Goal: Information Seeking & Learning: Learn about a topic

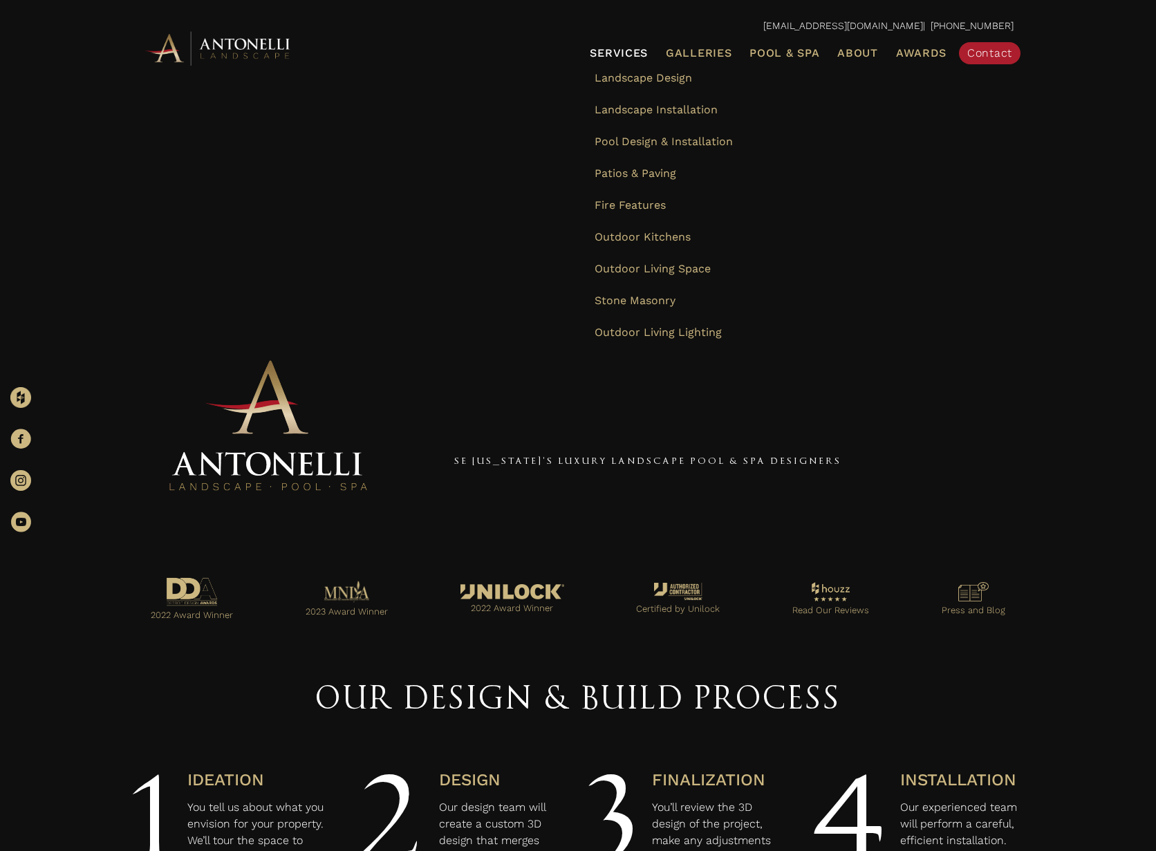
click at [624, 57] on span "Services" at bounding box center [619, 53] width 58 height 11
click at [632, 59] on link "Services" at bounding box center [618, 53] width 69 height 18
click at [667, 297] on span "Stone Masonry" at bounding box center [634, 300] width 81 height 13
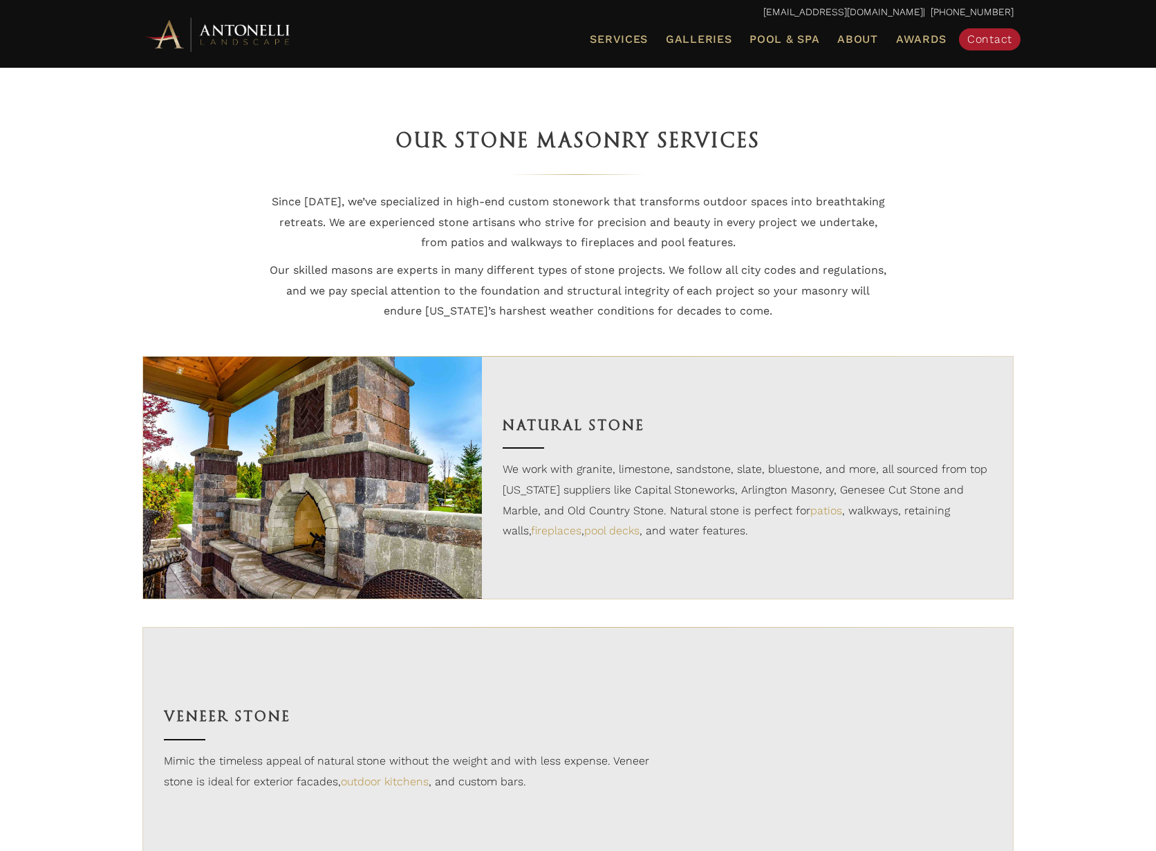
scroll to position [985, 0]
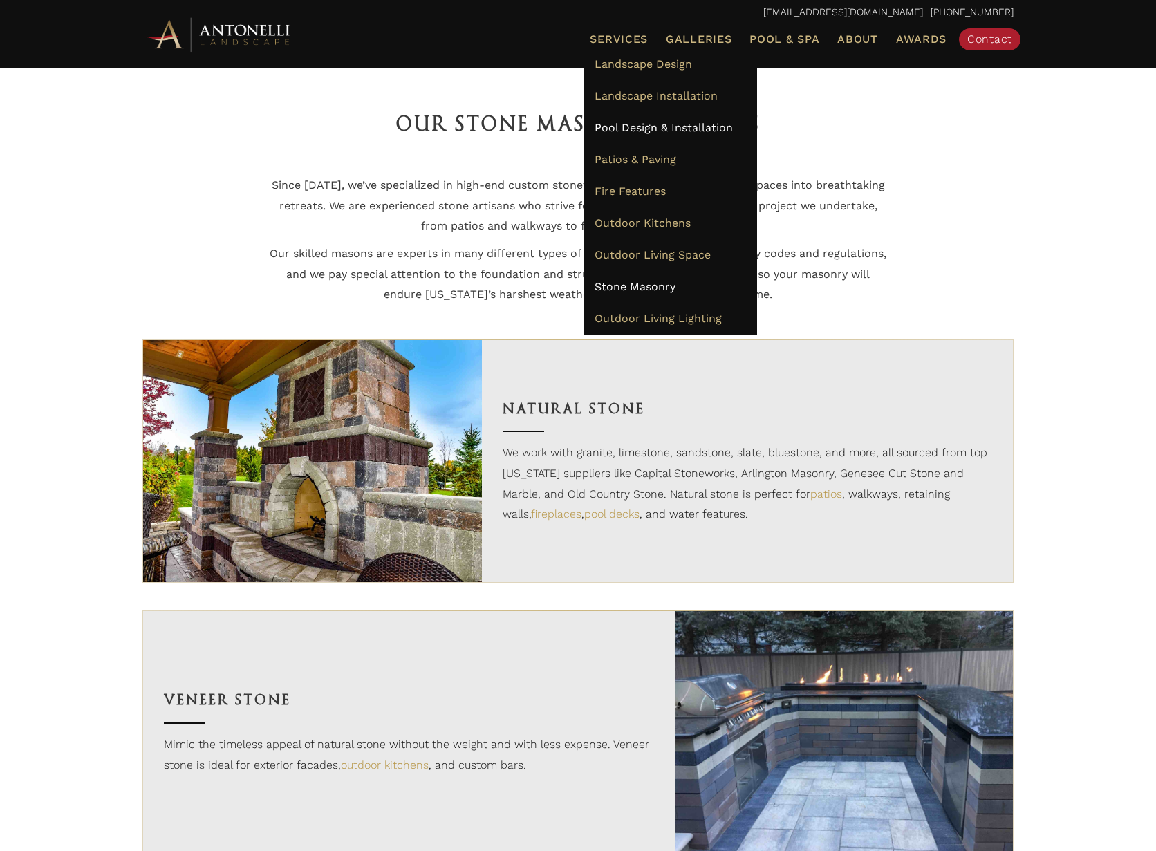
click at [666, 126] on span "Pool Design & Installation" at bounding box center [663, 127] width 138 height 13
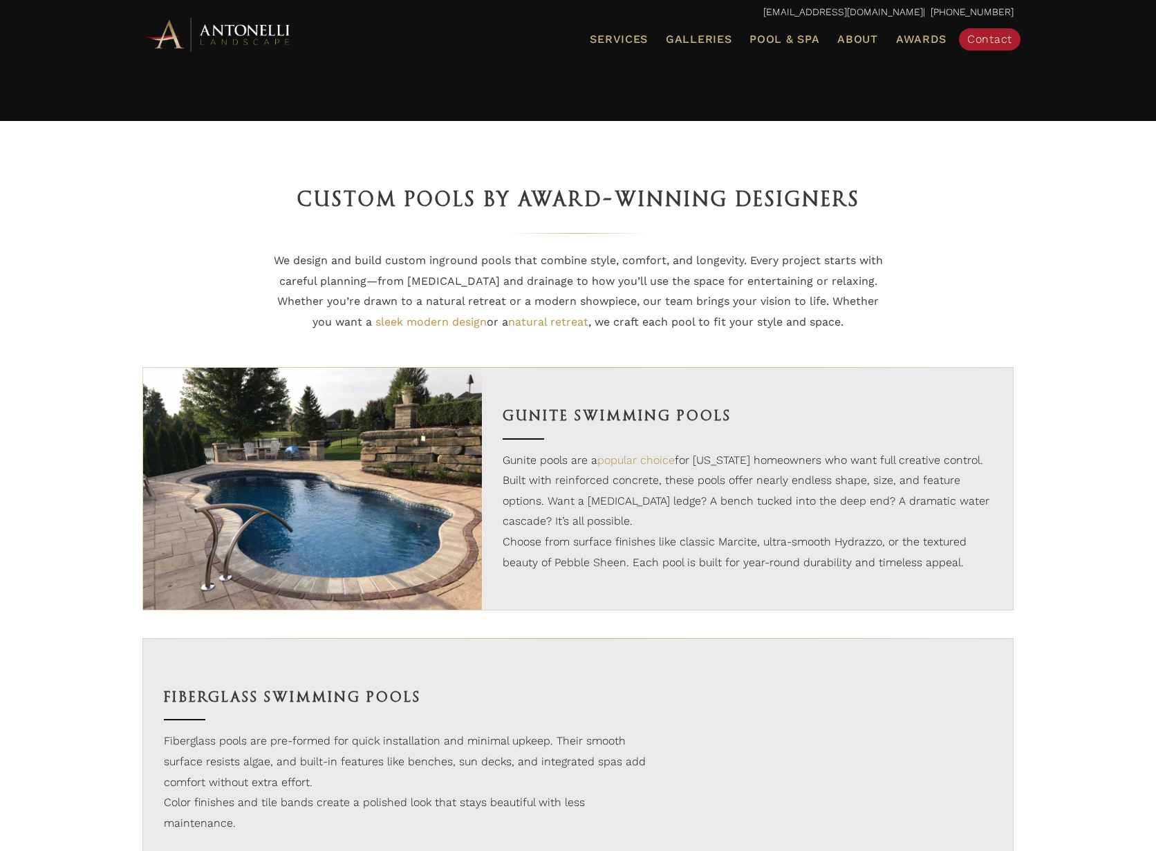
scroll to position [927, 0]
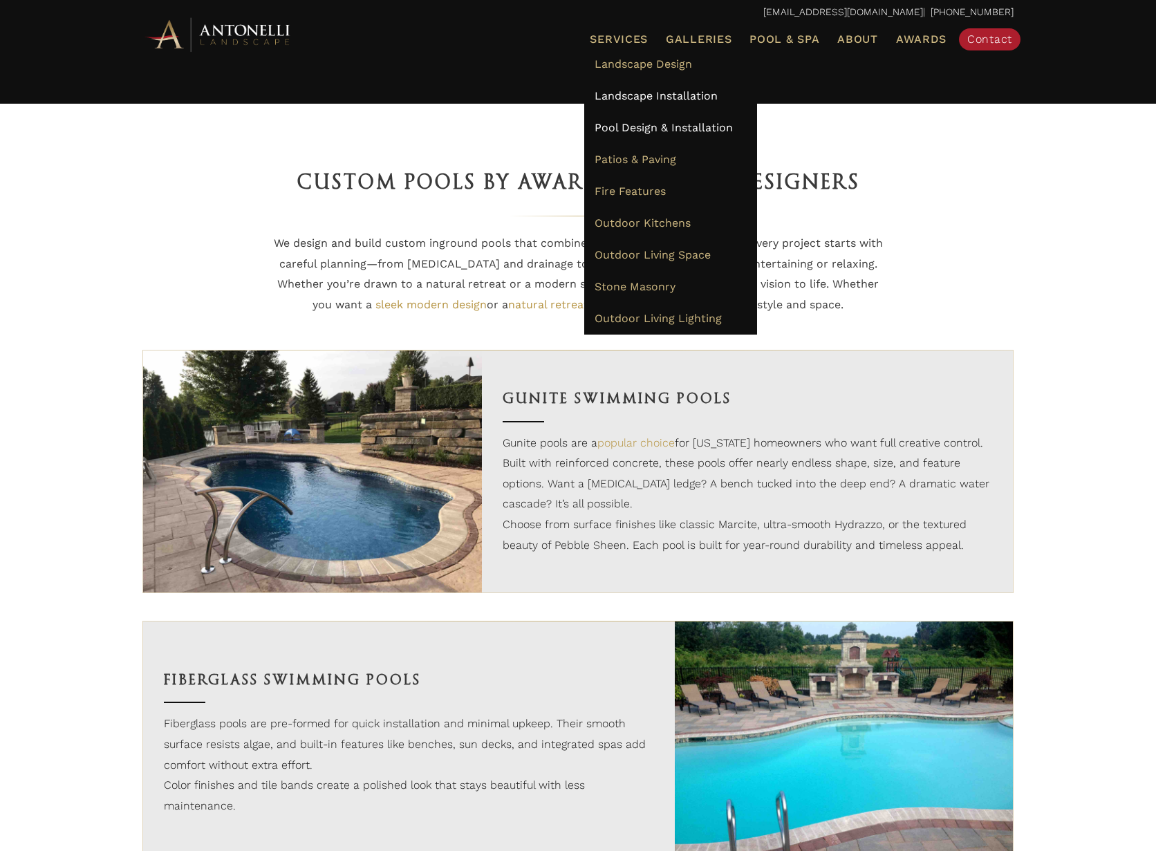
click at [691, 90] on span "Landscape Installation" at bounding box center [655, 95] width 123 height 13
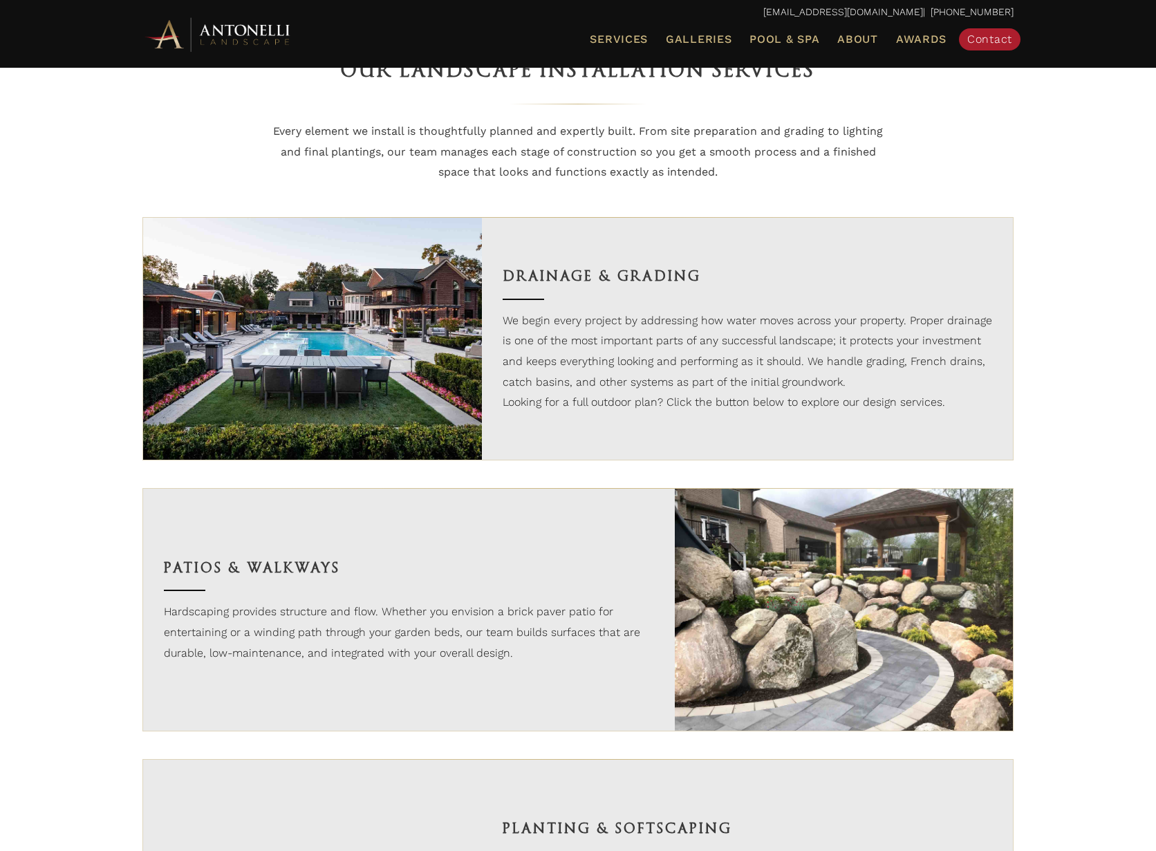
scroll to position [877, 0]
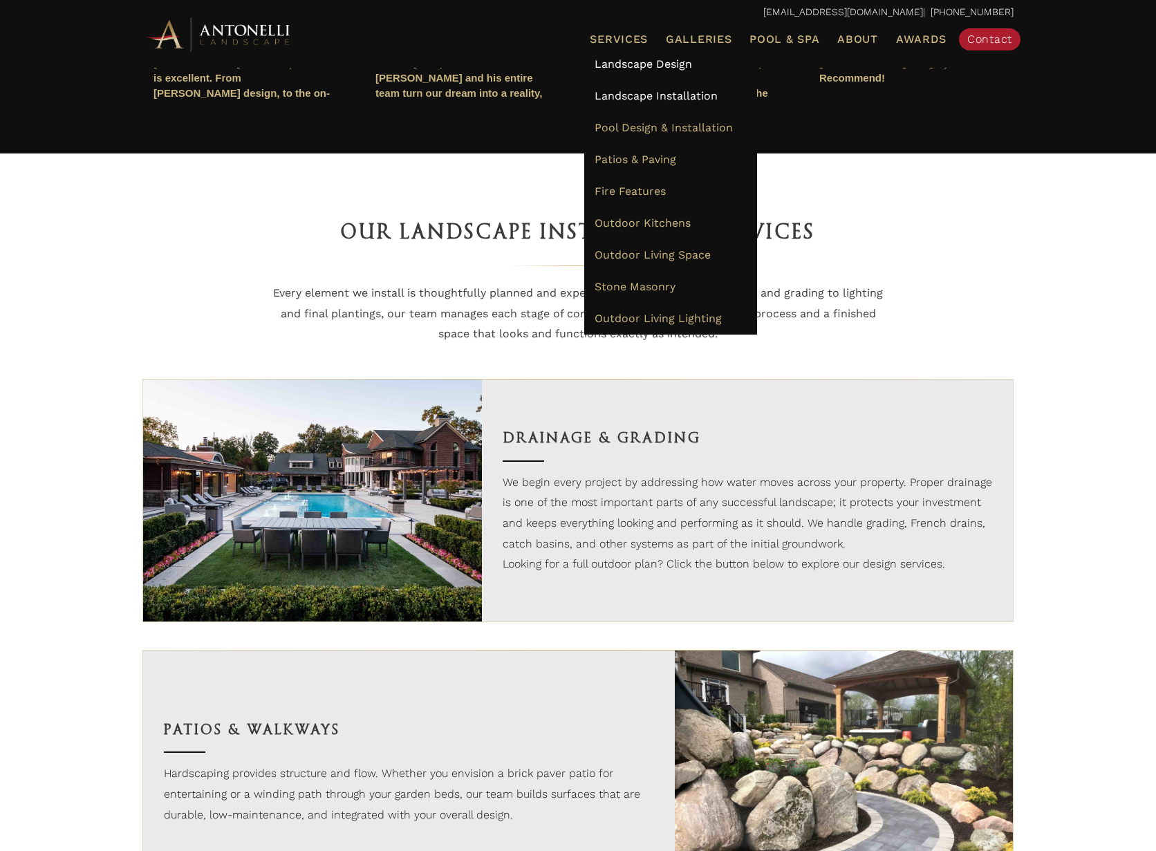
click at [650, 59] on span "Landscape Design" at bounding box center [642, 63] width 97 height 13
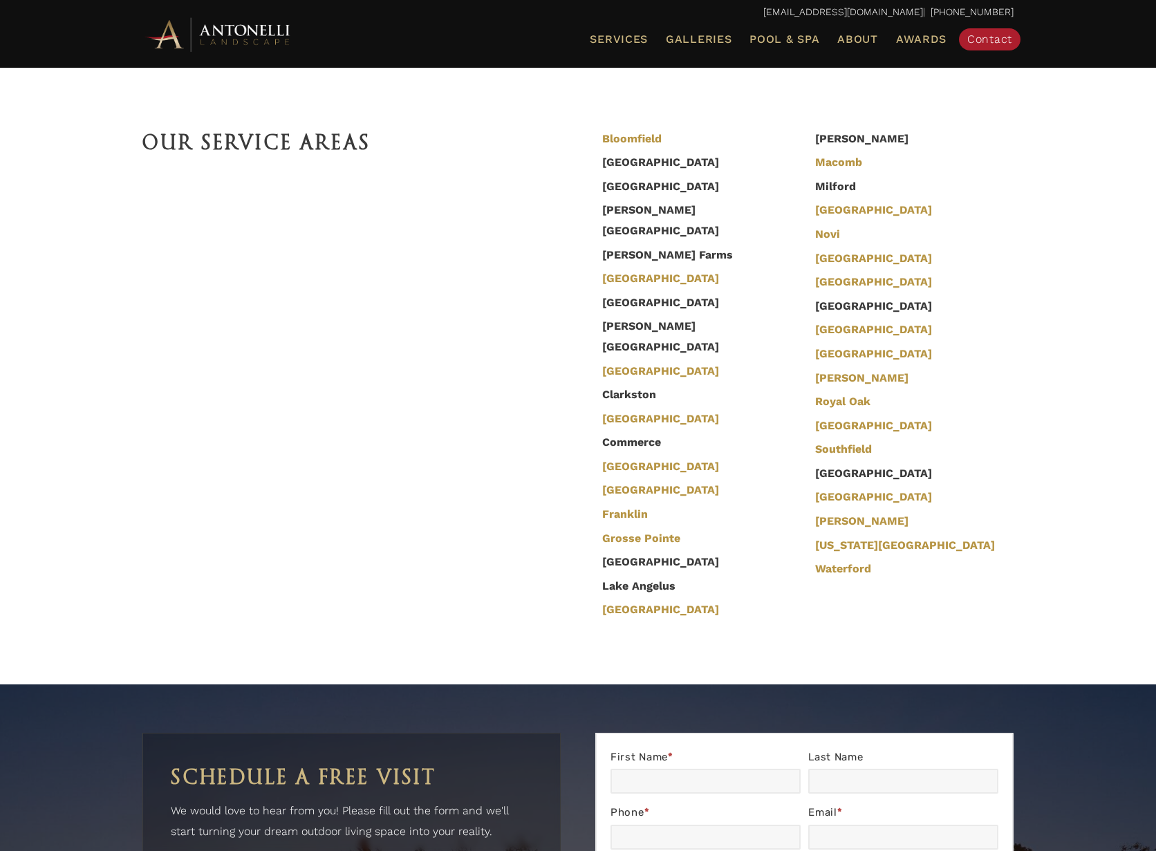
scroll to position [4553, 0]
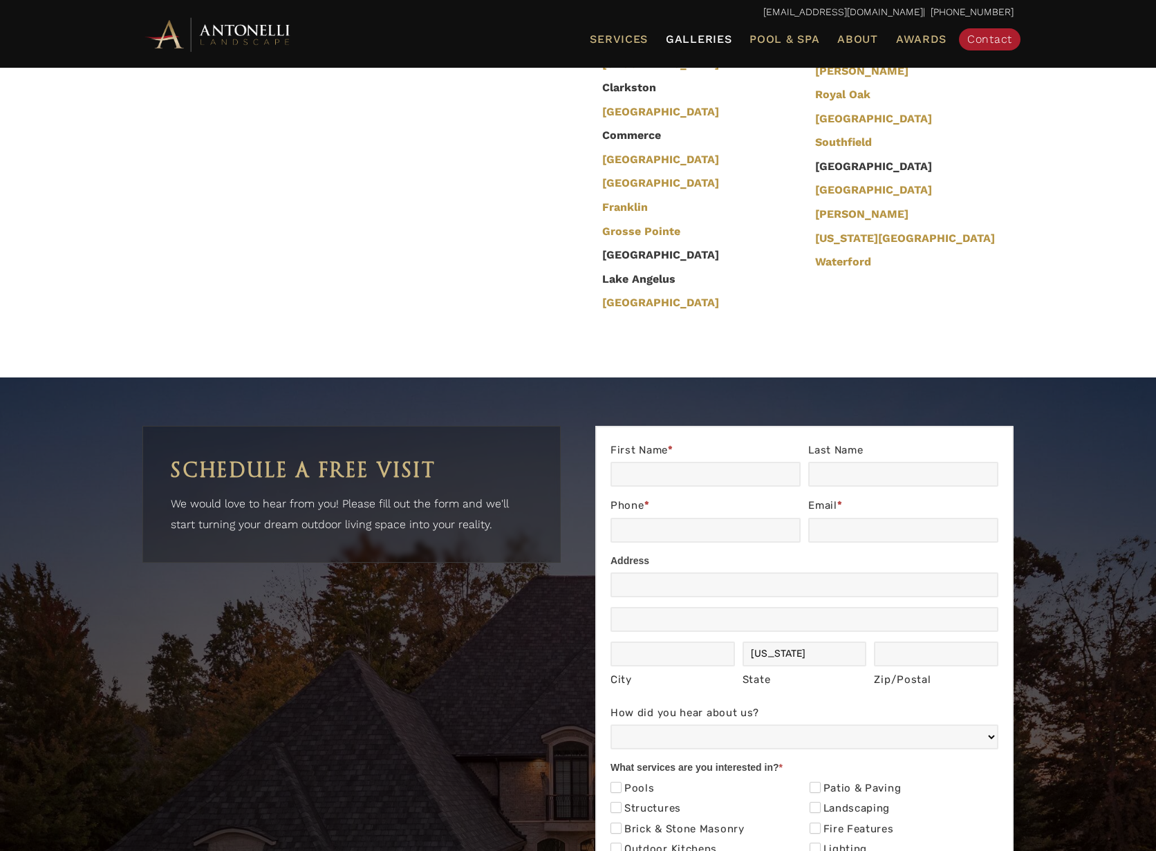
click at [708, 28] on ul "Services Landscape Design Landscape Installation Pool Design & Installation Pat…" at bounding box center [718, 39] width 612 height 29
click at [705, 39] on span "Galleries" at bounding box center [699, 38] width 66 height 13
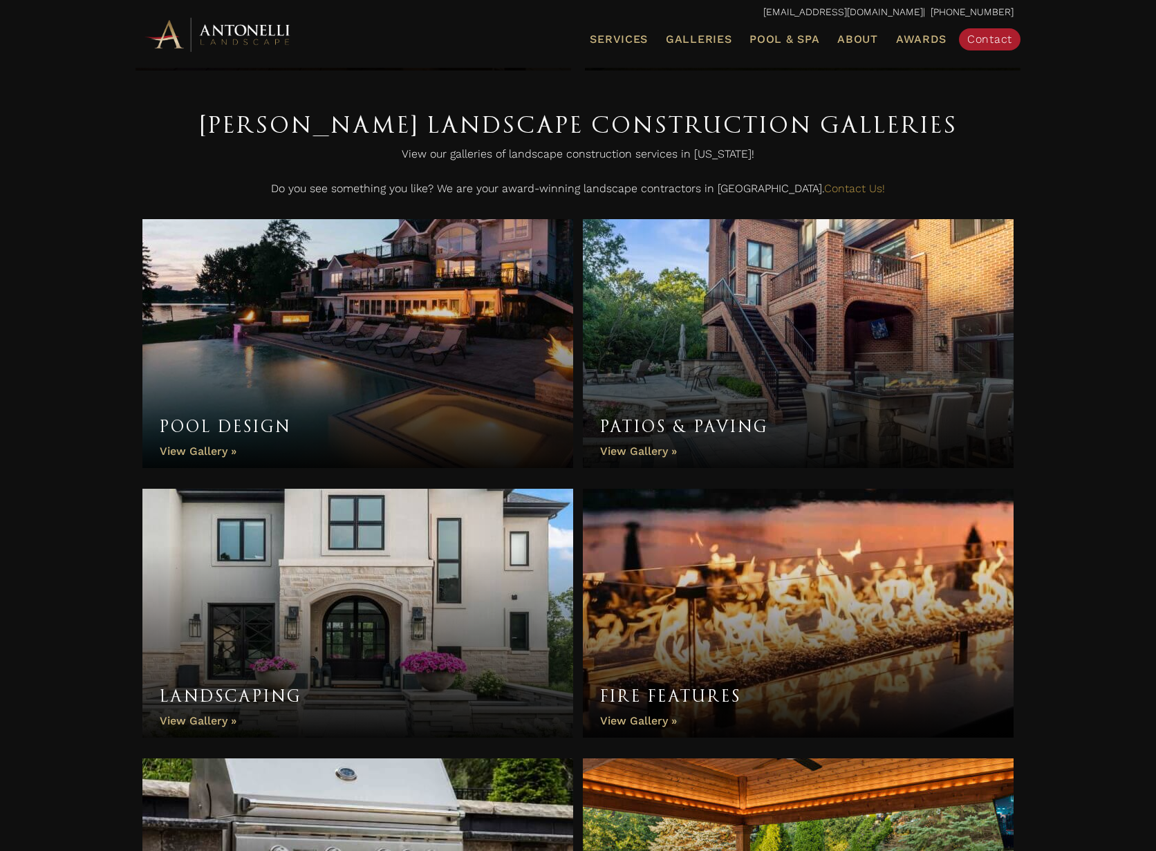
scroll to position [522, 0]
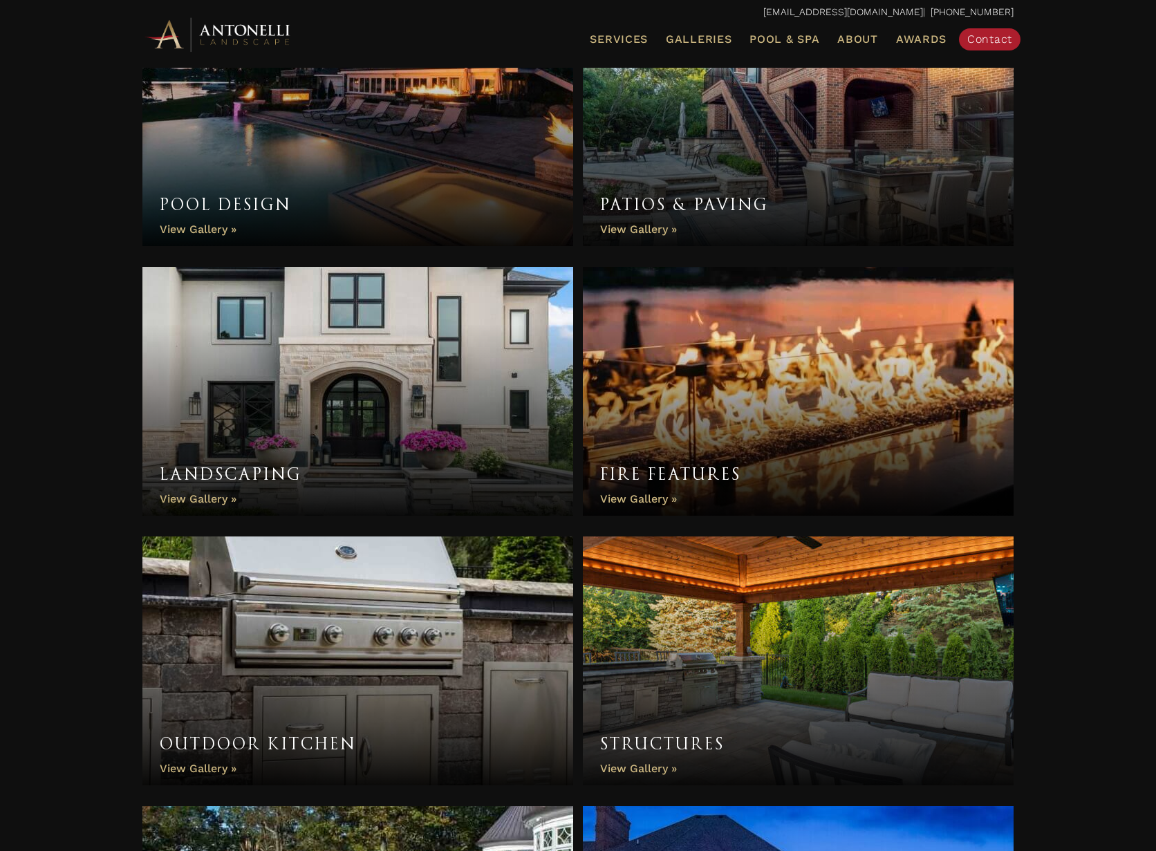
click at [290, 672] on link "Outdoor Kitchen" at bounding box center [357, 660] width 431 height 249
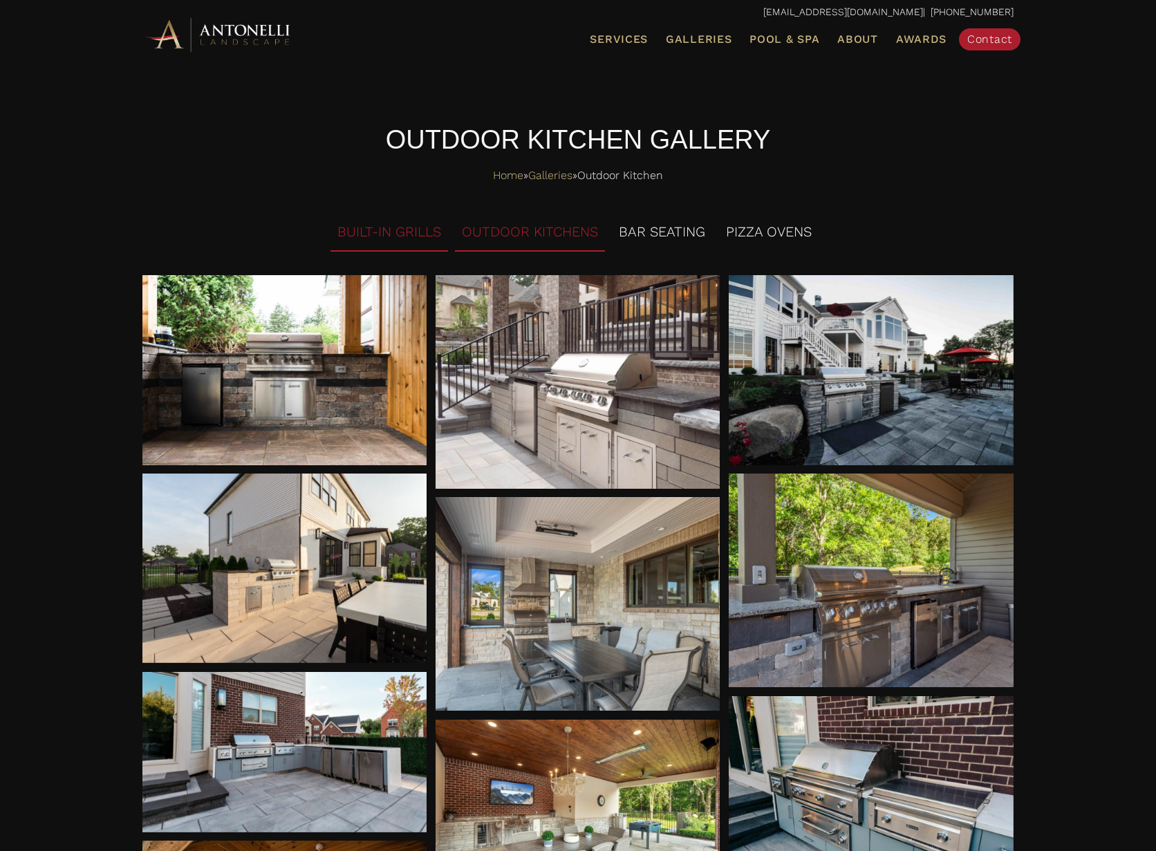
click at [536, 237] on li "OUTDOOR KITCHENS" at bounding box center [530, 233] width 150 height 38
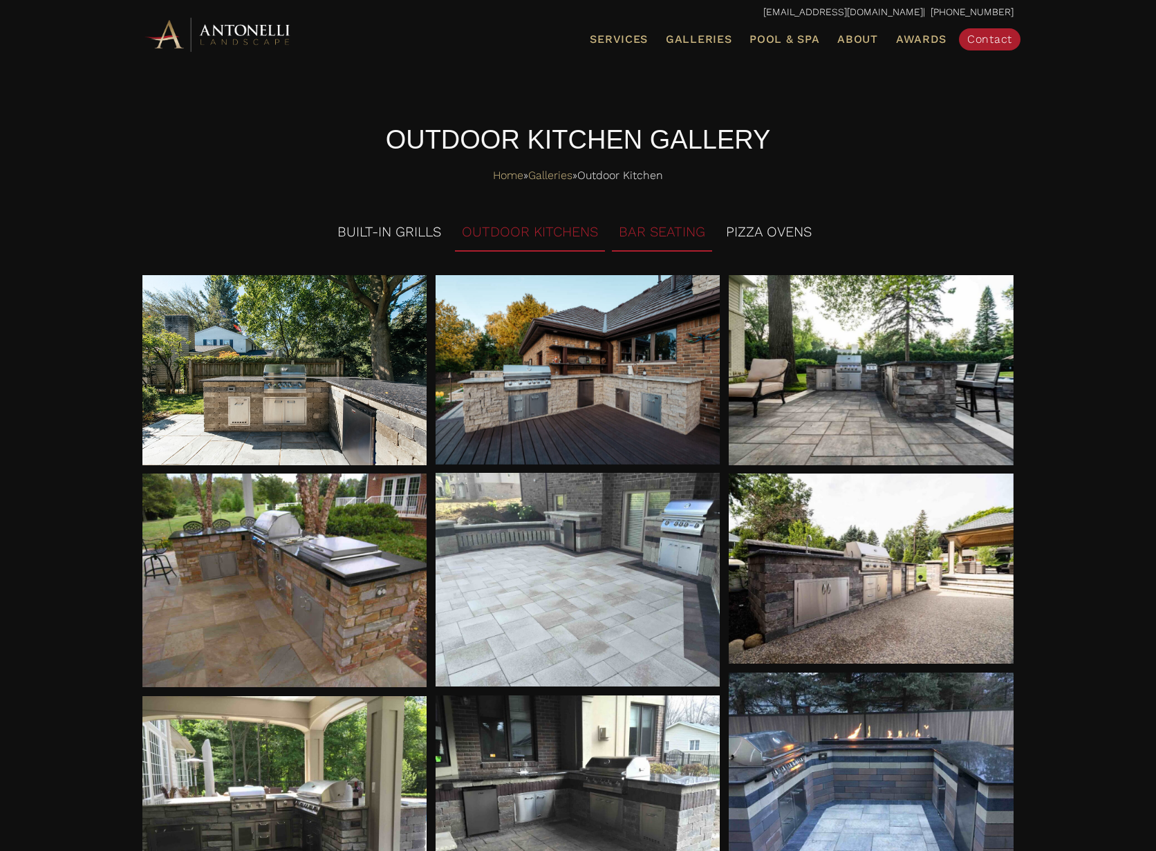
click at [668, 232] on li "BAR SEATING" at bounding box center [662, 233] width 100 height 38
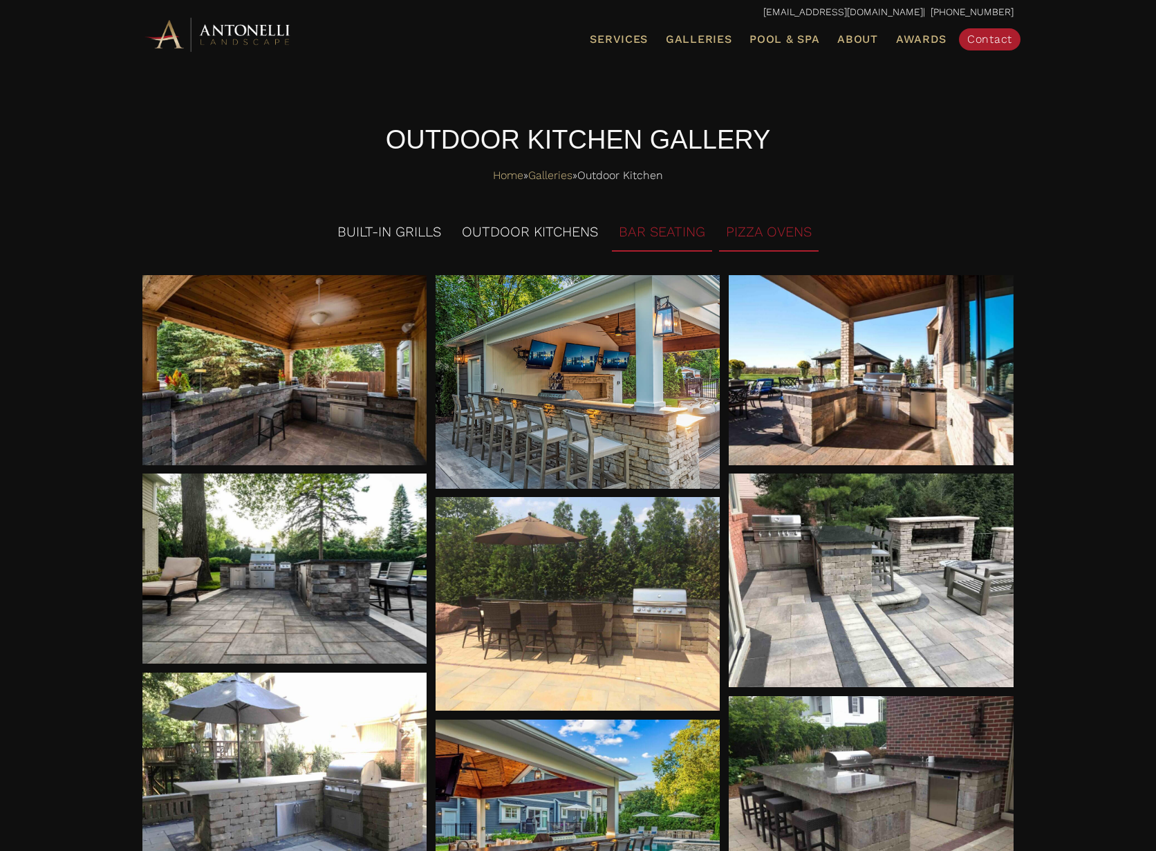
click at [774, 233] on li "PIZZA OVENS" at bounding box center [769, 233] width 100 height 38
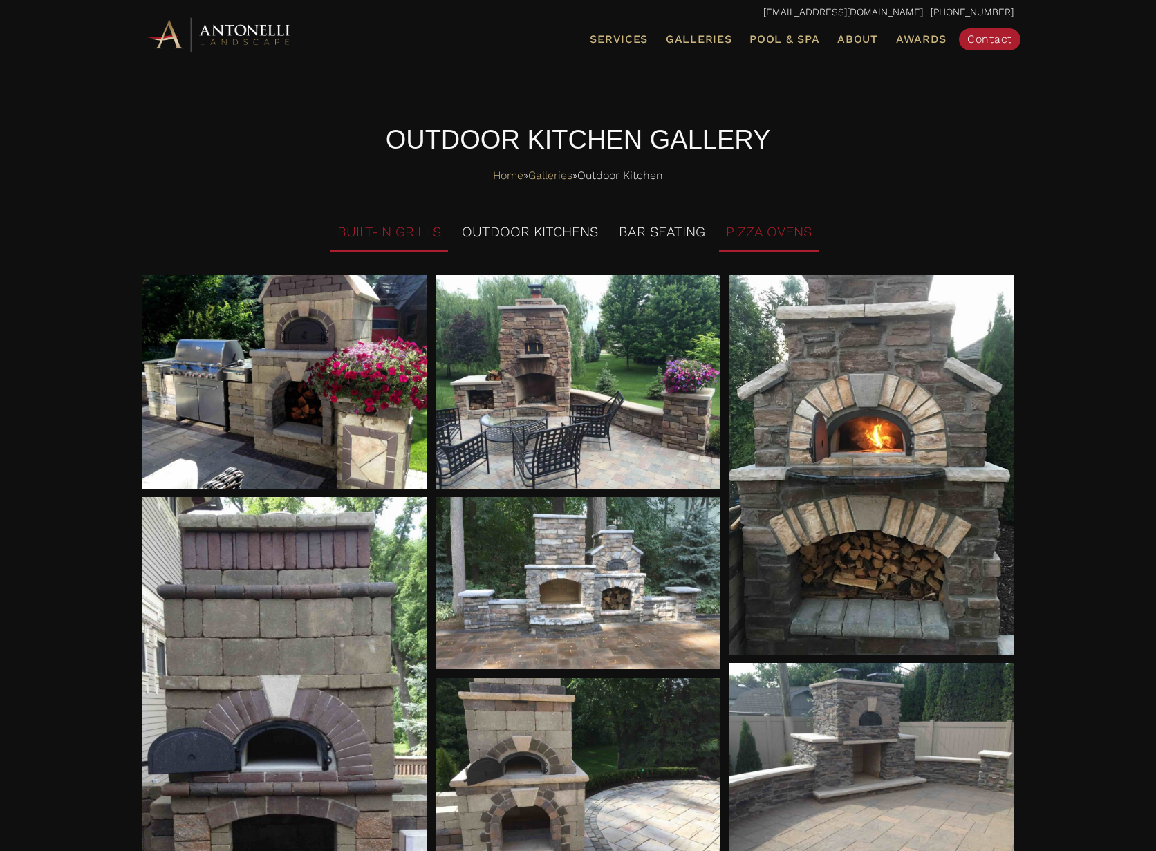
click at [402, 226] on li "BUILT-IN GRILLS" at bounding box center [388, 233] width 117 height 38
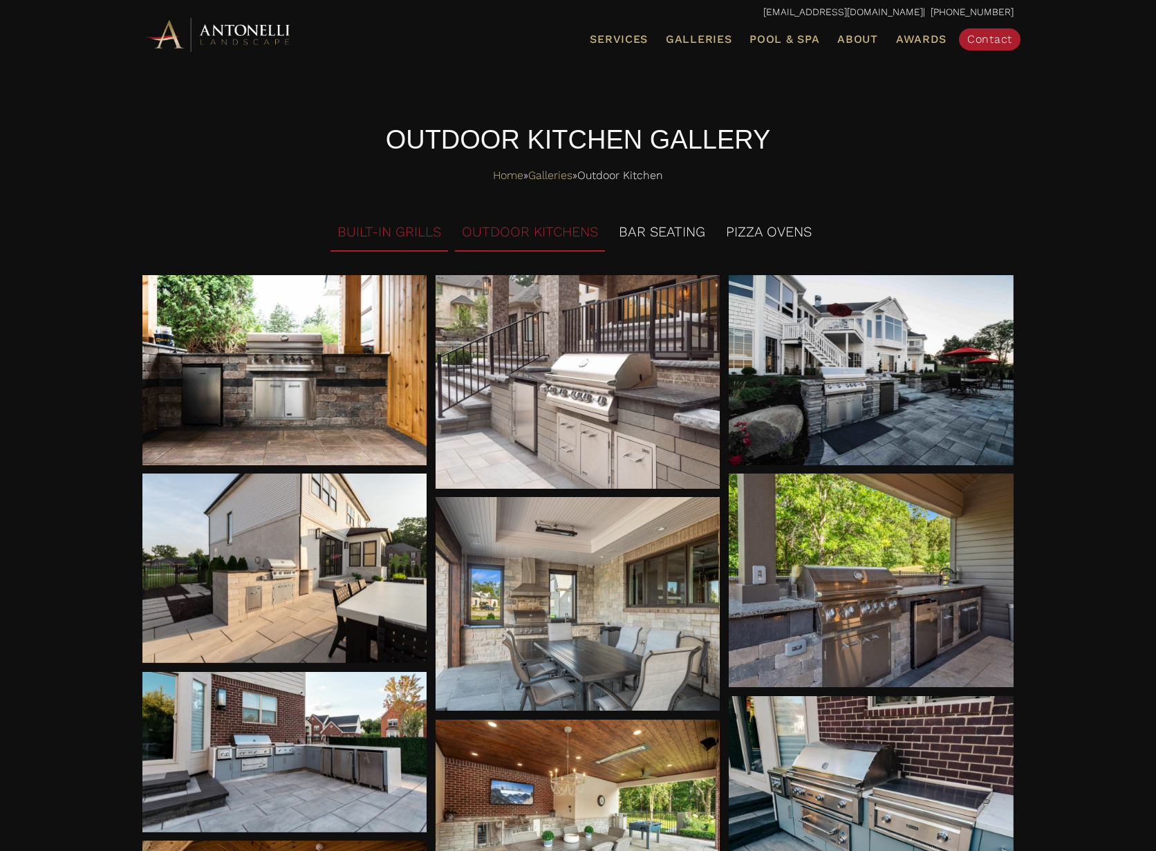
click at [553, 238] on li "OUTDOOR KITCHENS" at bounding box center [530, 233] width 150 height 38
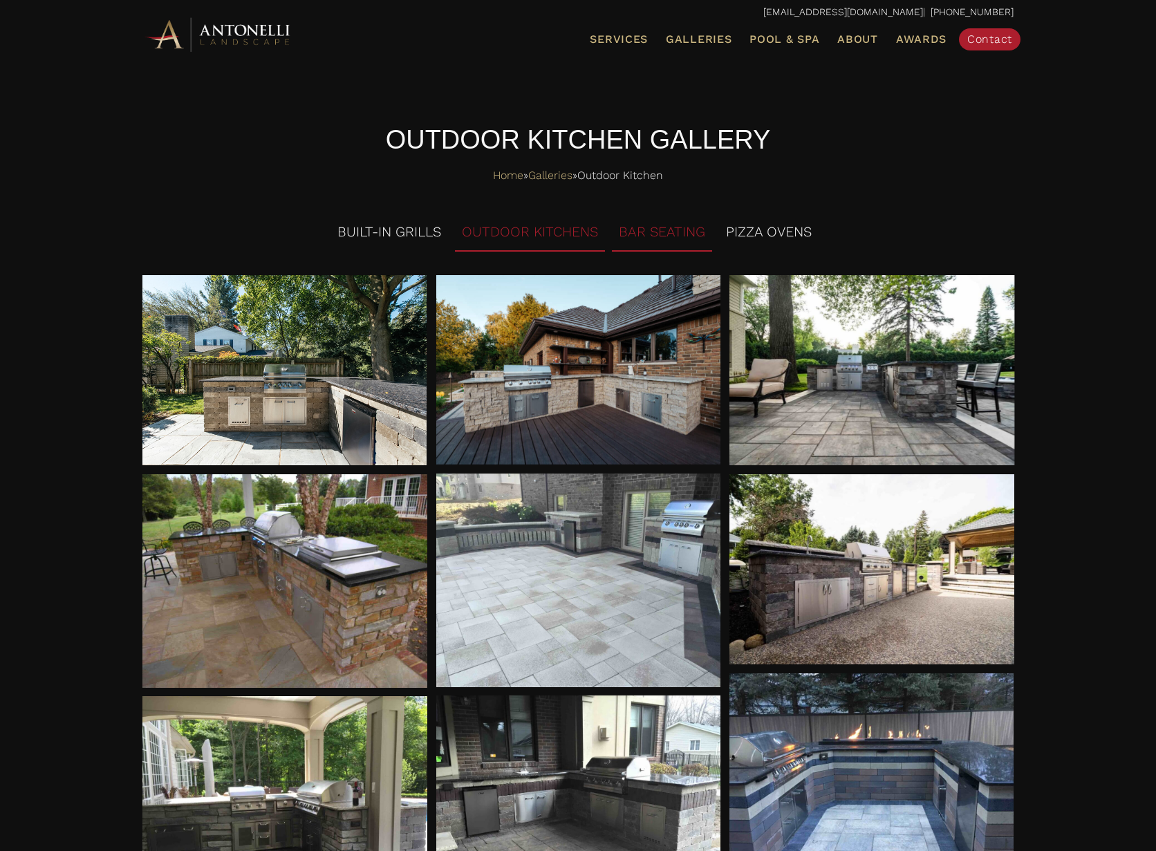
click at [659, 239] on li "BAR SEATING" at bounding box center [662, 233] width 100 height 38
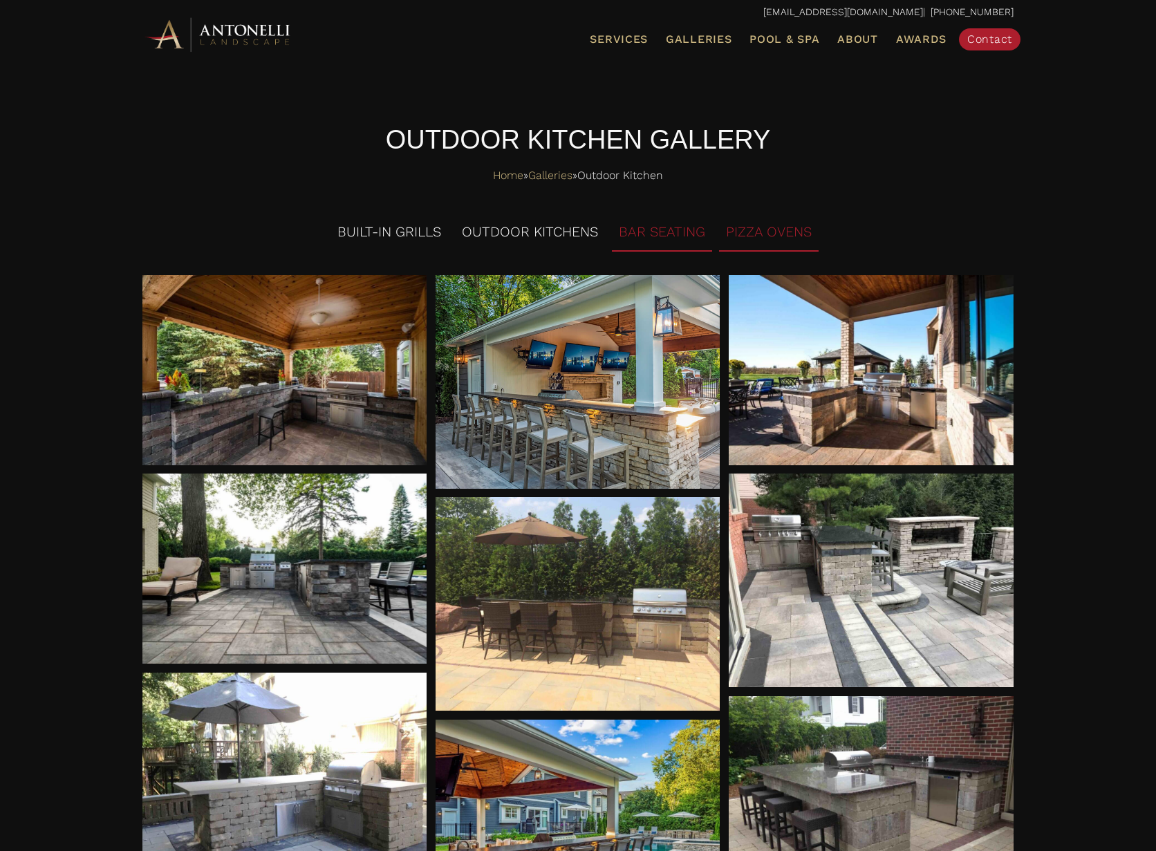
click at [752, 233] on li "PIZZA OVENS" at bounding box center [769, 233] width 100 height 38
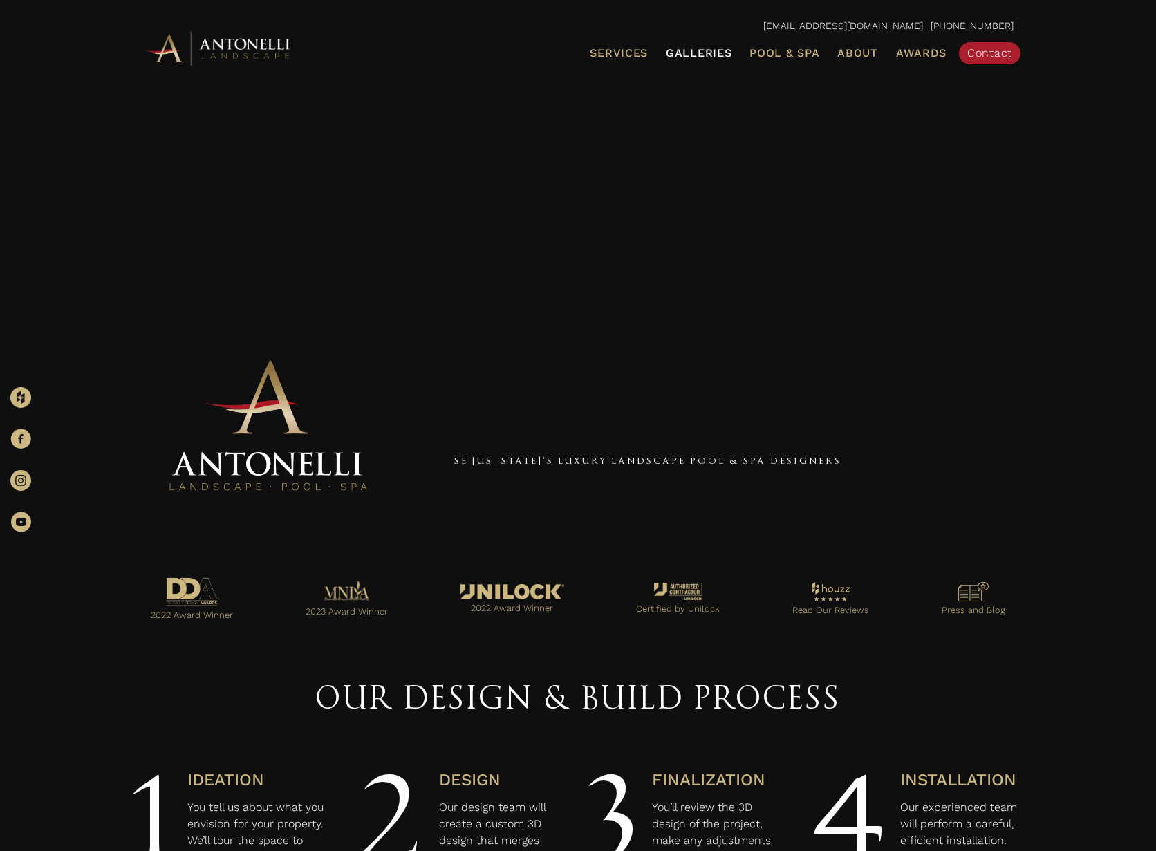
click at [715, 57] on span "Galleries" at bounding box center [699, 52] width 66 height 13
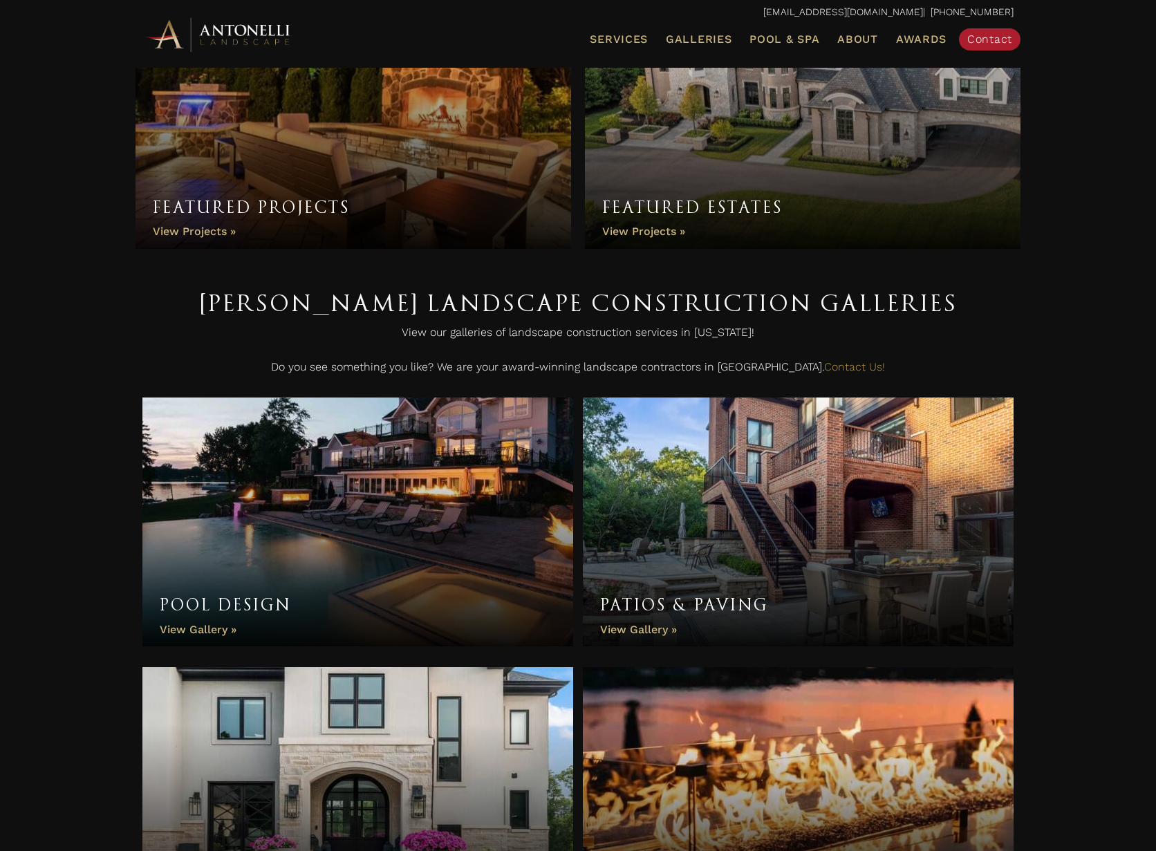
scroll to position [628, 0]
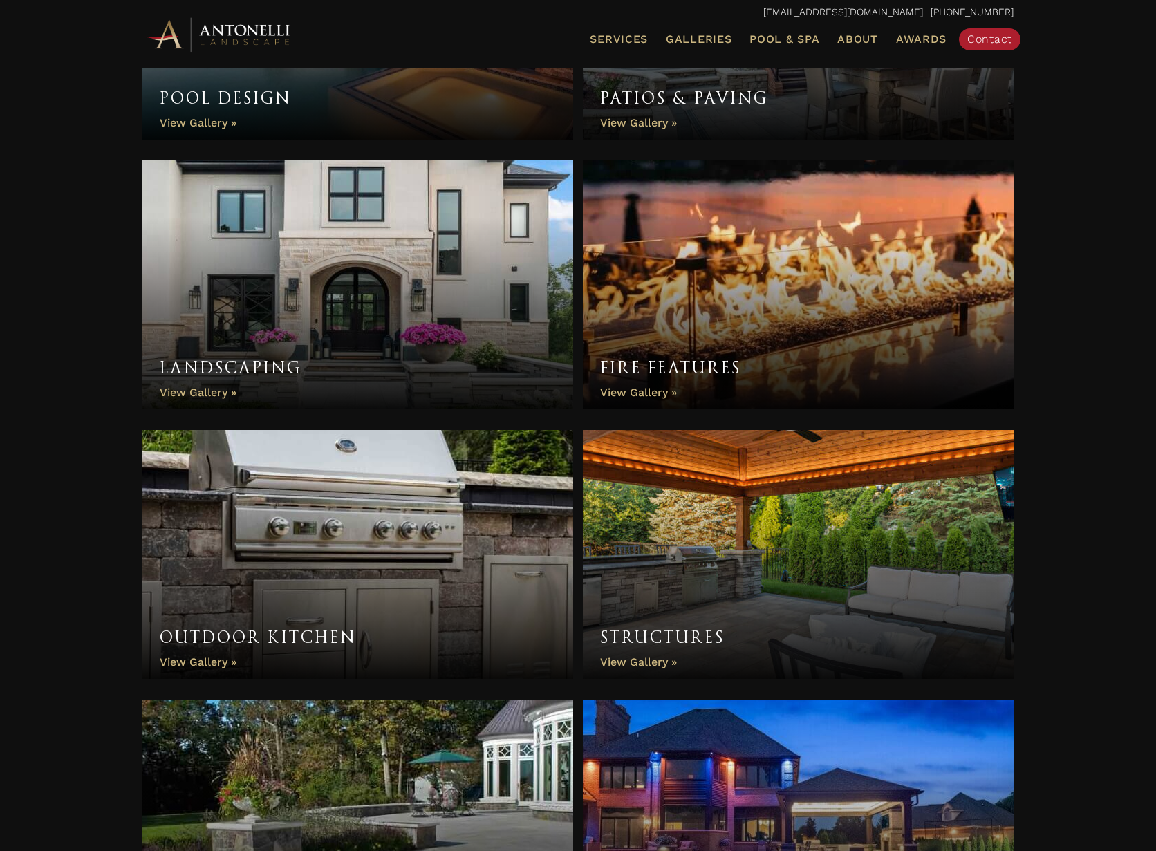
click at [650, 396] on link "Fire Features" at bounding box center [798, 284] width 431 height 249
click at [630, 658] on link "Structures" at bounding box center [798, 554] width 431 height 249
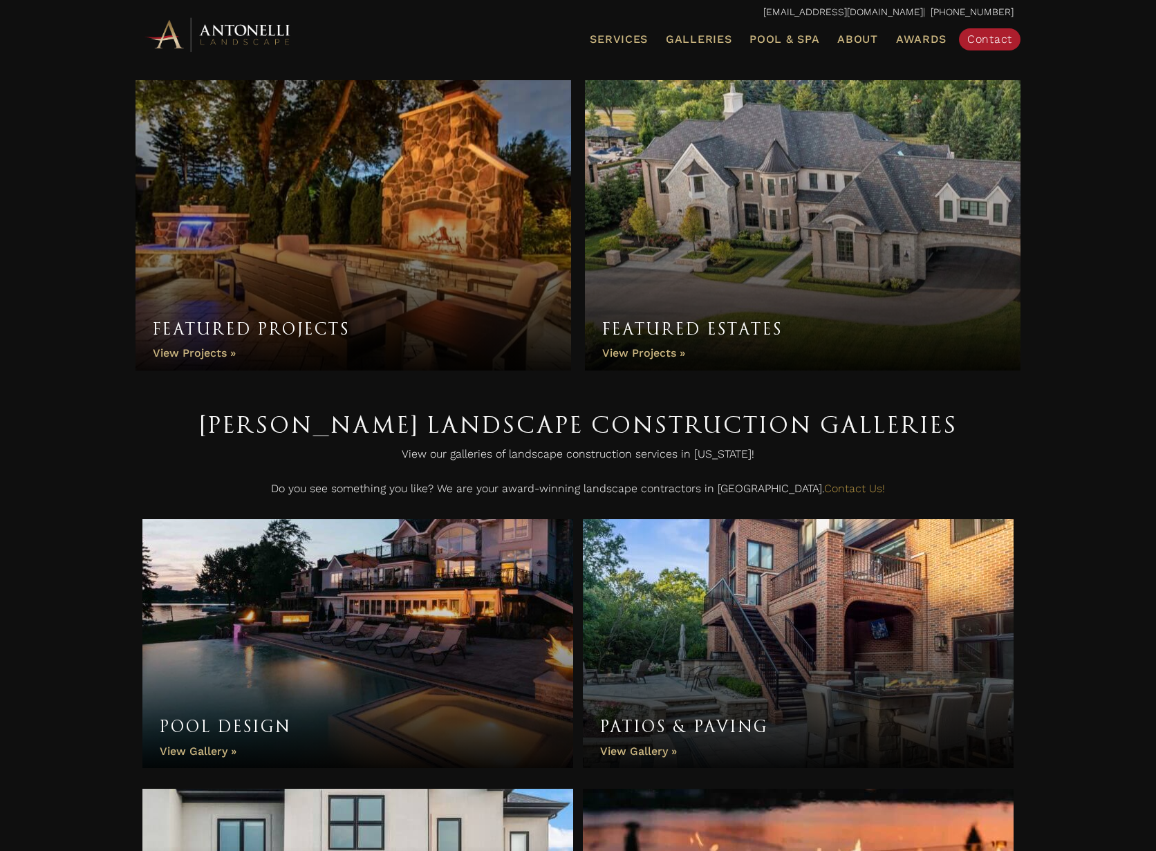
click at [659, 346] on link "Featured Estates" at bounding box center [802, 225] width 435 height 290
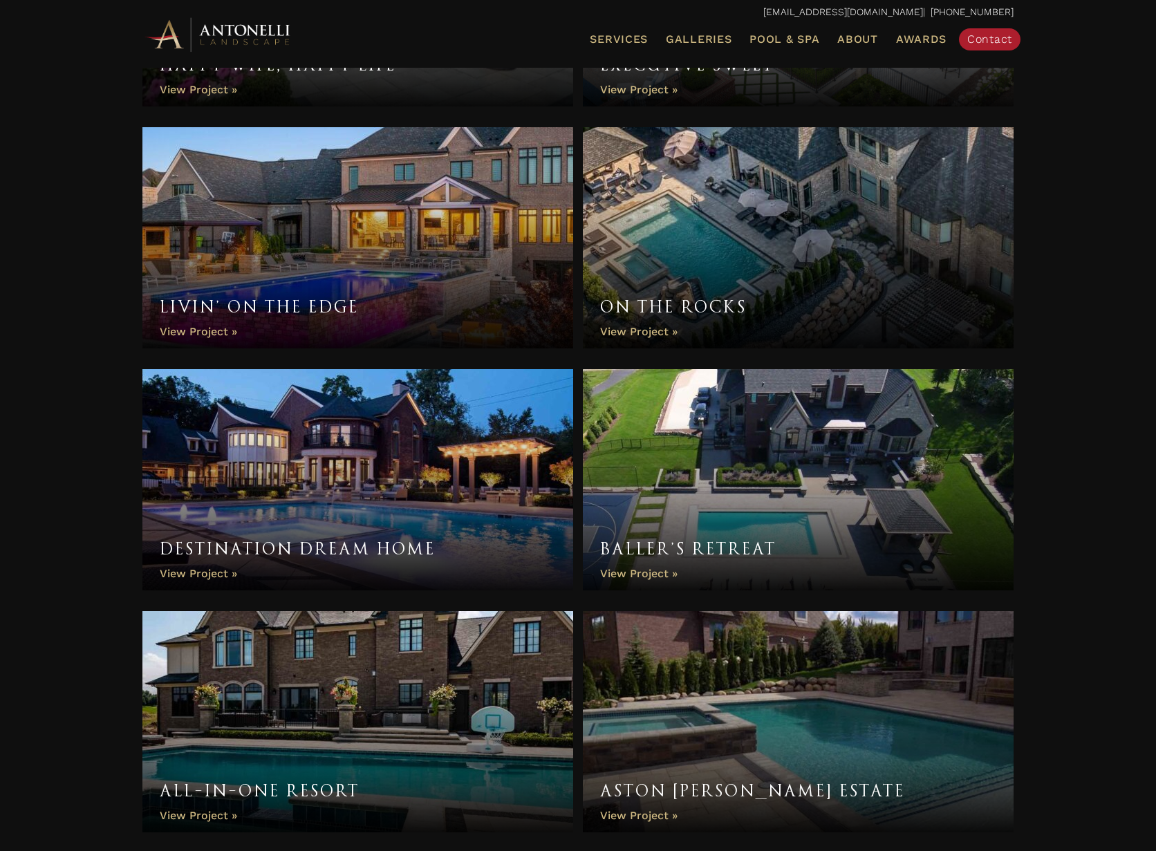
scroll to position [1040, 0]
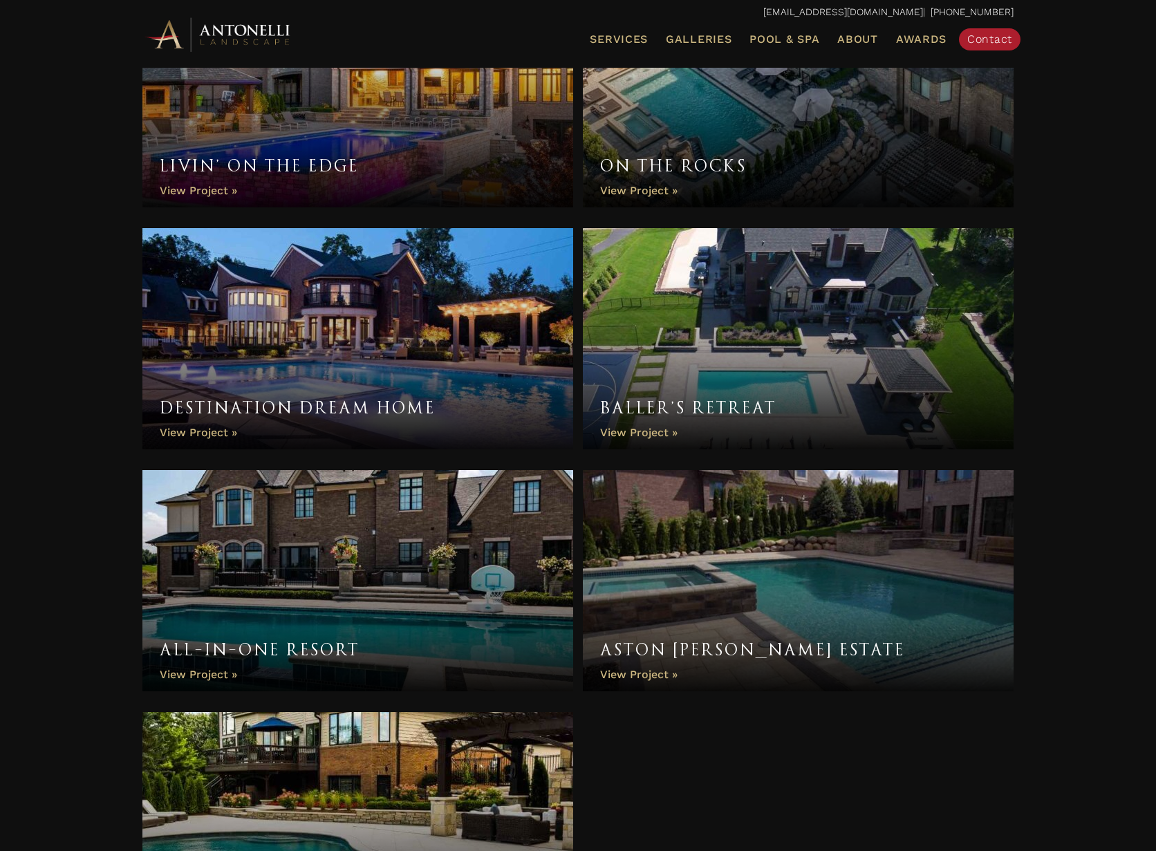
click at [365, 363] on link "Destination Dream Home" at bounding box center [357, 338] width 431 height 221
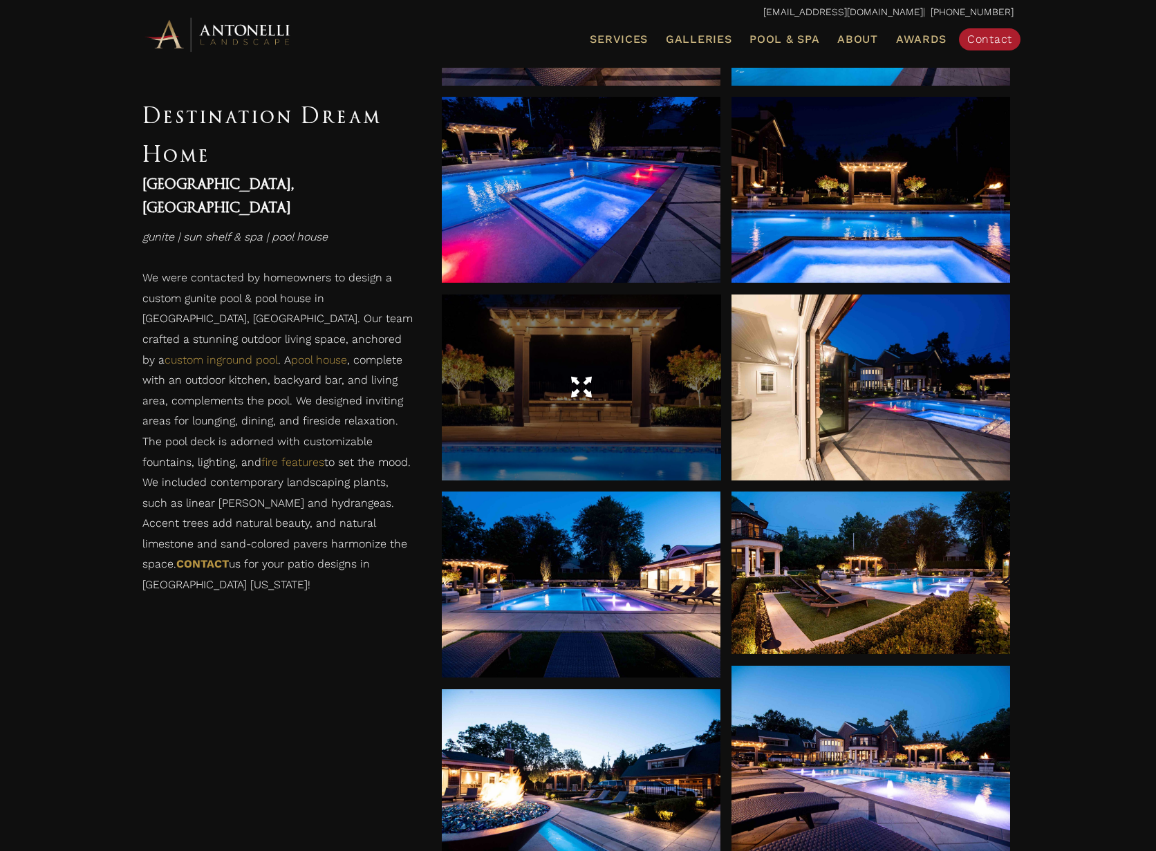
scroll to position [952, 0]
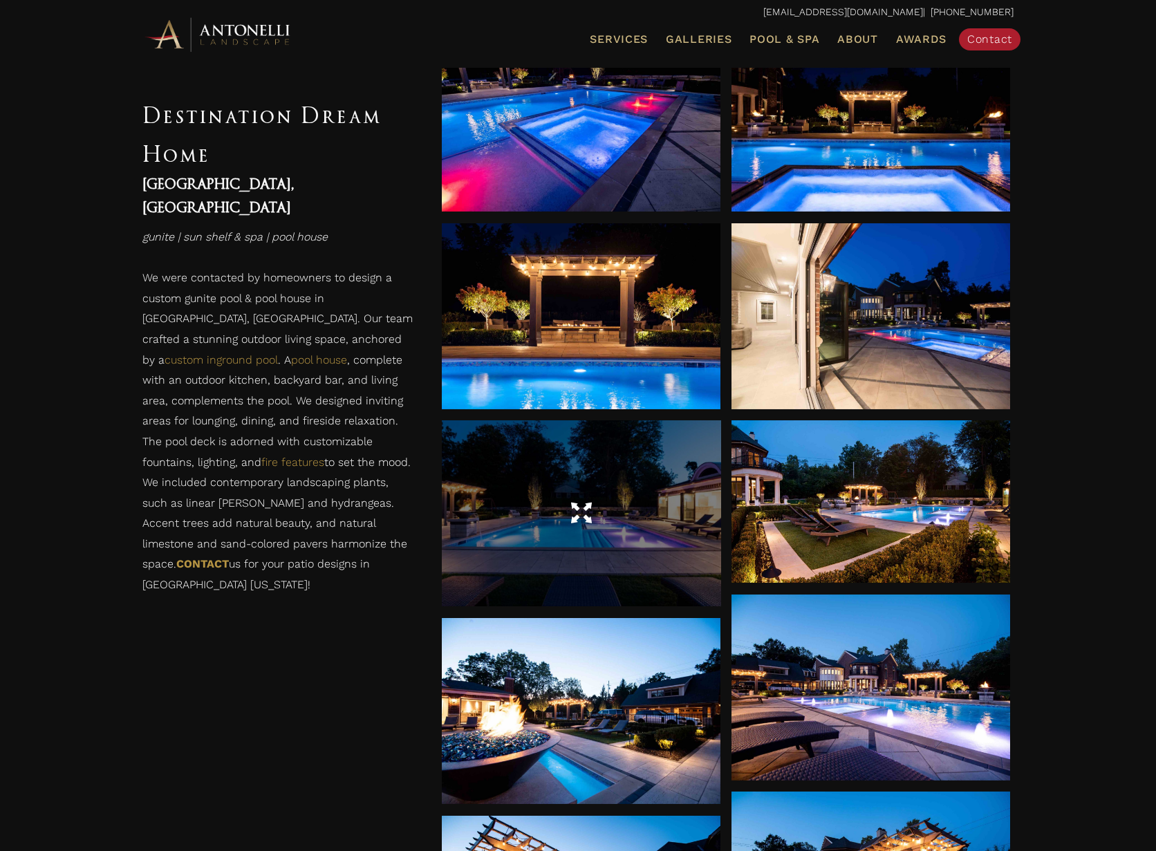
click at [590, 524] on span at bounding box center [581, 513] width 21 height 24
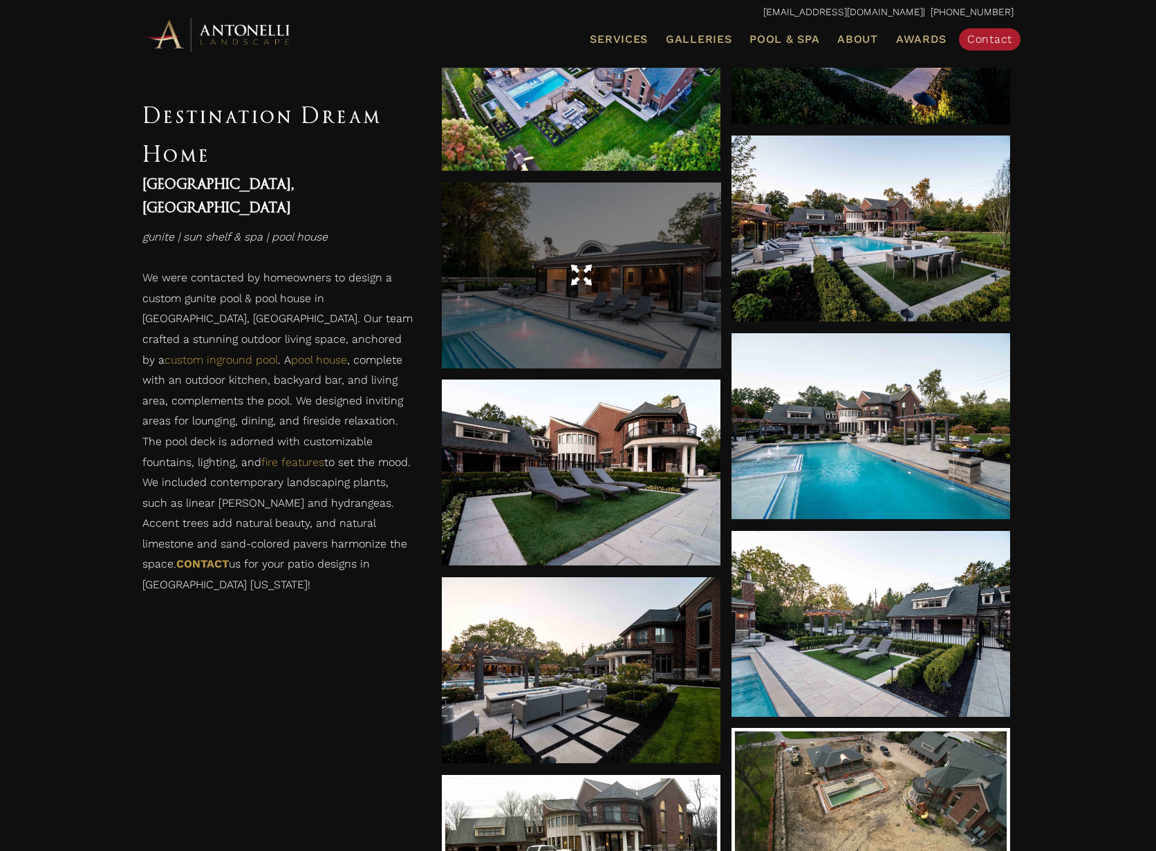
scroll to position [2973, 0]
